Goal: Transaction & Acquisition: Book appointment/travel/reservation

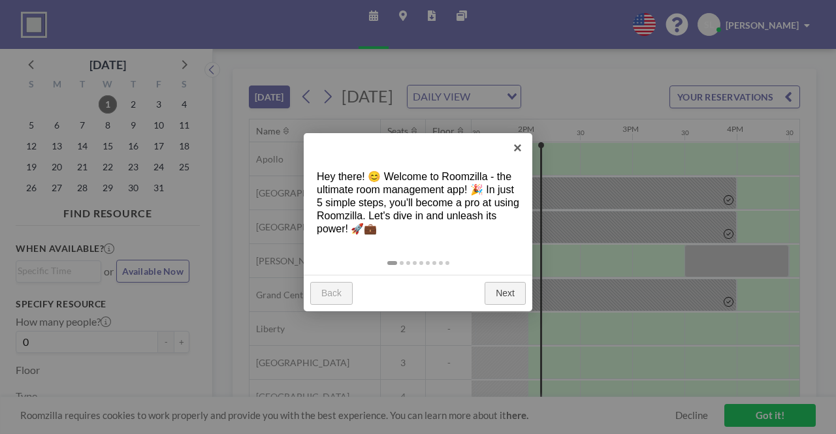
scroll to position [0, 1411]
click at [511, 280] on div "Back Next" at bounding box center [418, 293] width 229 height 37
click at [510, 288] on link "Next" at bounding box center [505, 294] width 41 height 24
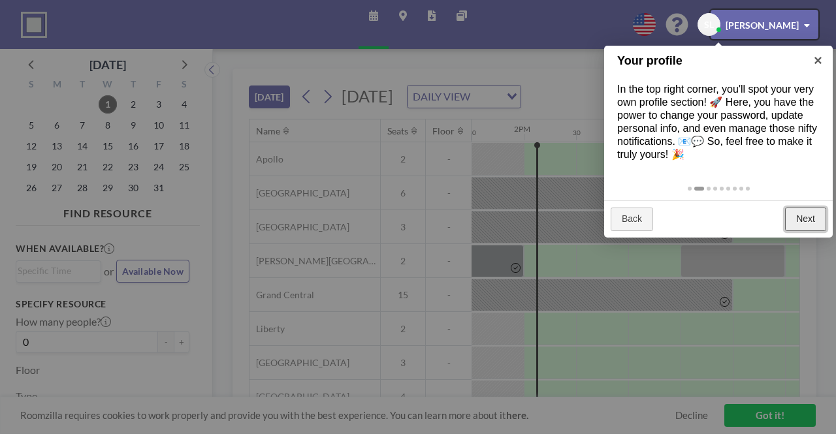
click at [810, 231] on link "Next" at bounding box center [805, 220] width 41 height 24
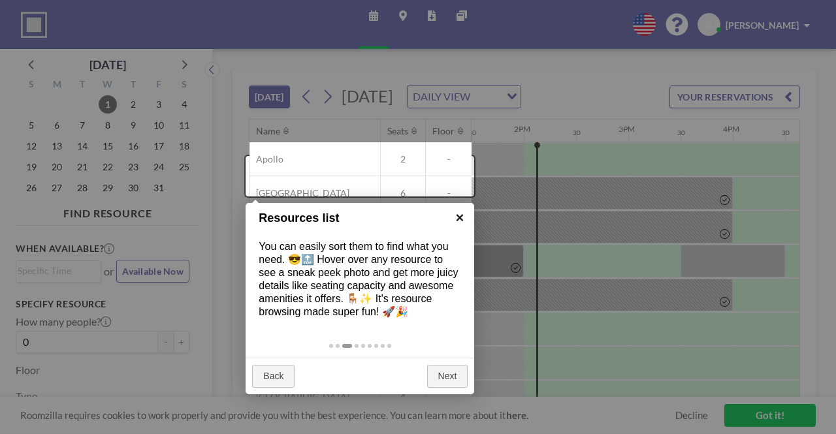
click at [461, 219] on link "×" at bounding box center [459, 217] width 29 height 29
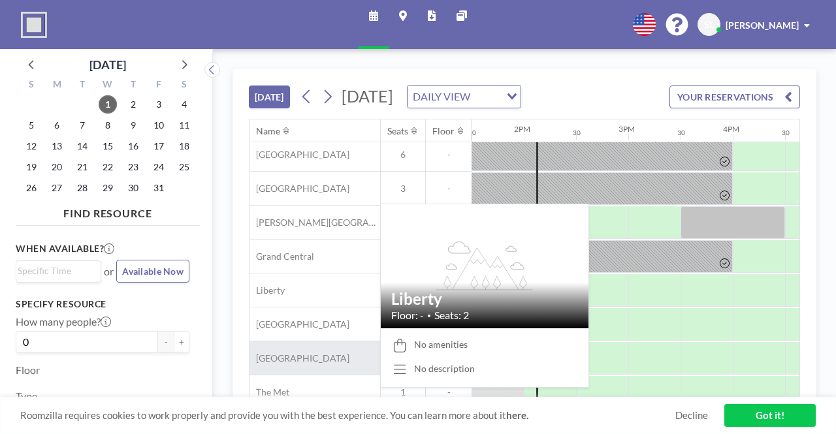
scroll to position [73, 1411]
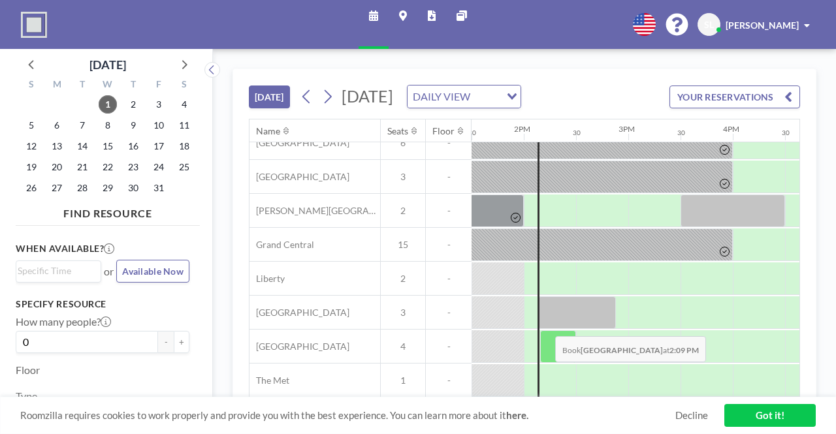
click at [547, 344] on div at bounding box center [558, 347] width 36 height 33
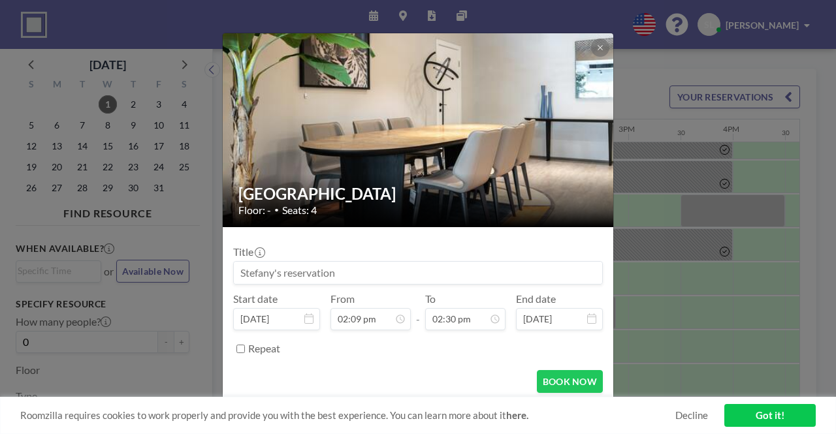
click at [547, 344] on div "Repeat" at bounding box center [425, 349] width 355 height 22
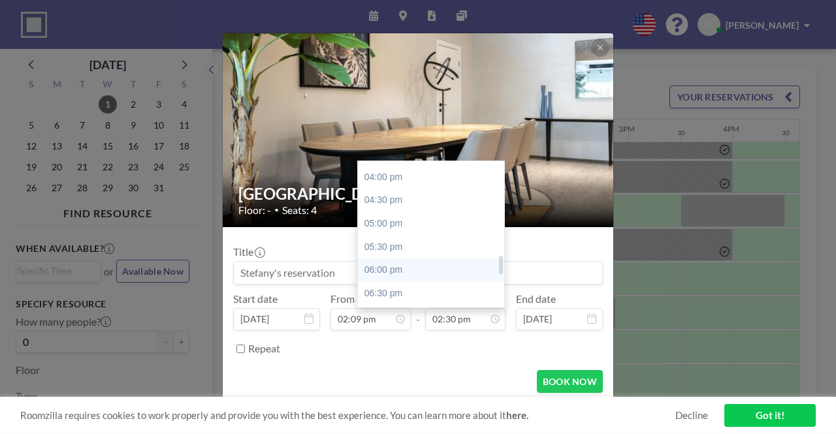
scroll to position [674, 0]
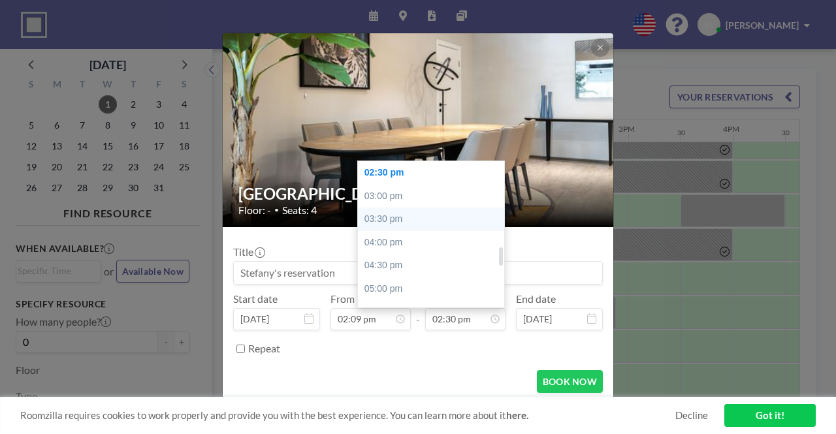
click at [443, 219] on div "03:30 pm" at bounding box center [434, 220] width 153 height 24
type input "03:30 pm"
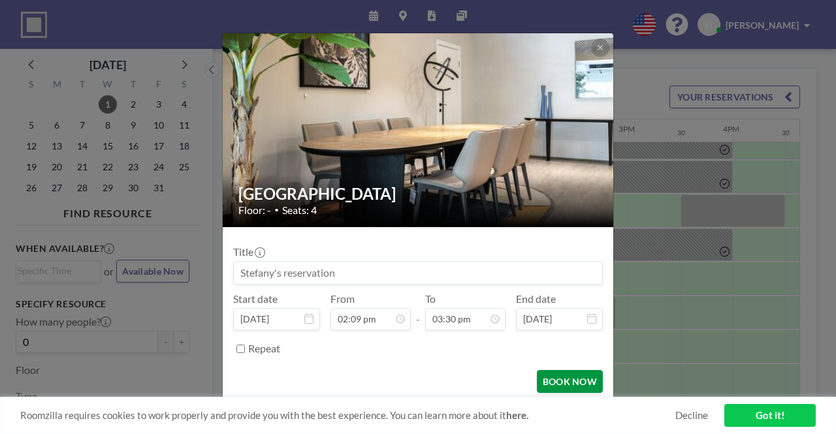
click at [581, 384] on button "BOOK NOW" at bounding box center [570, 381] width 66 height 23
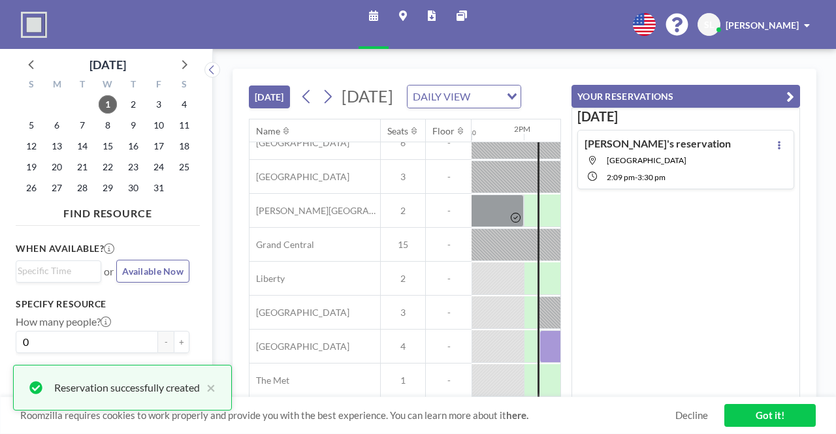
click at [790, 90] on icon "button" at bounding box center [791, 97] width 8 height 16
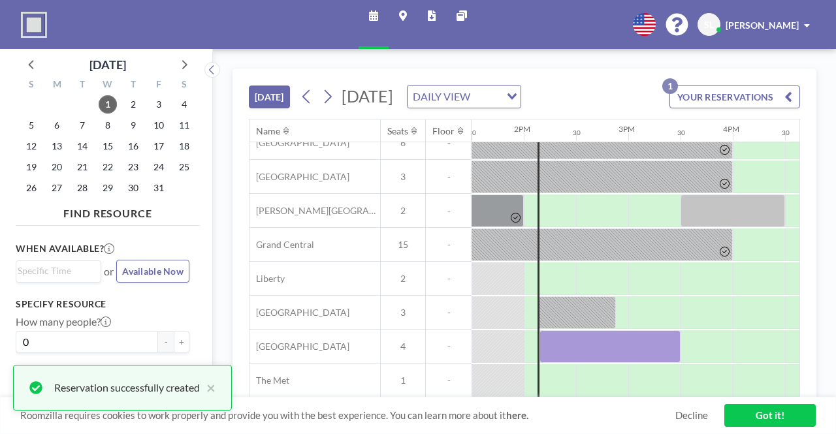
scroll to position [73, 1411]
